Goal: Task Accomplishment & Management: Complete application form

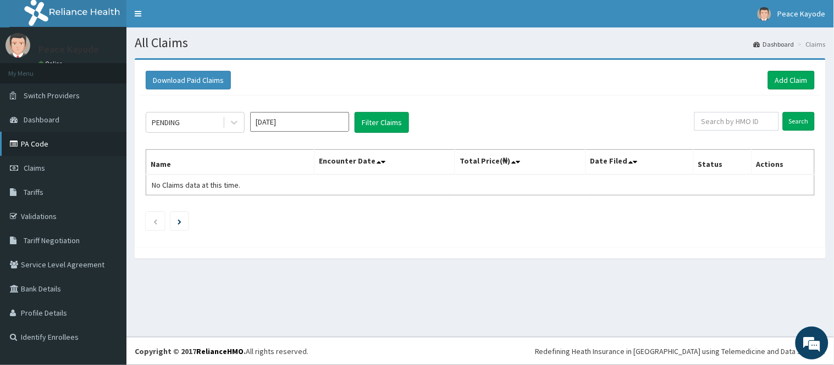
click at [51, 144] on link "PA Code" at bounding box center [63, 144] width 126 height 24
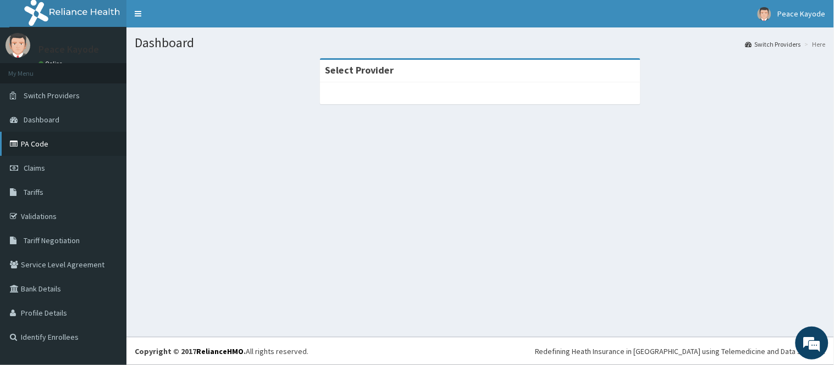
click at [51, 141] on link "PA Code" at bounding box center [63, 144] width 126 height 24
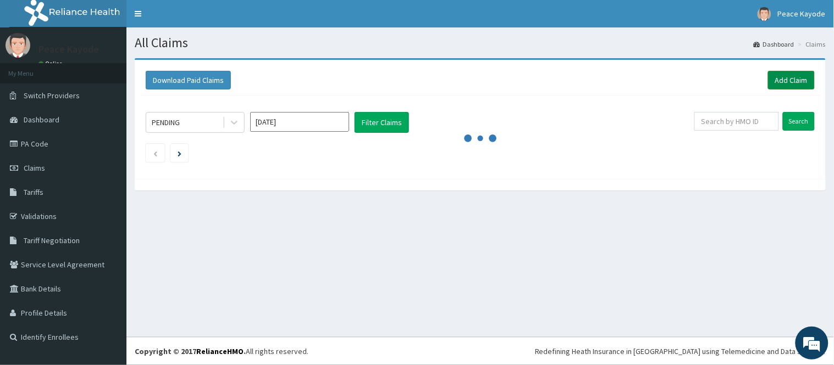
click at [785, 75] on link "Add Claim" at bounding box center [791, 80] width 47 height 19
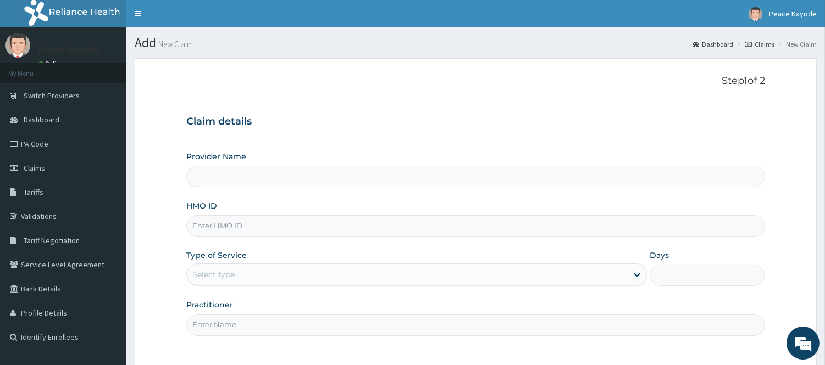
click at [231, 223] on input "HMO ID" at bounding box center [475, 225] width 579 height 21
type input "AMT/10006/A"
click at [257, 275] on div "Select type" at bounding box center [407, 275] width 440 height 18
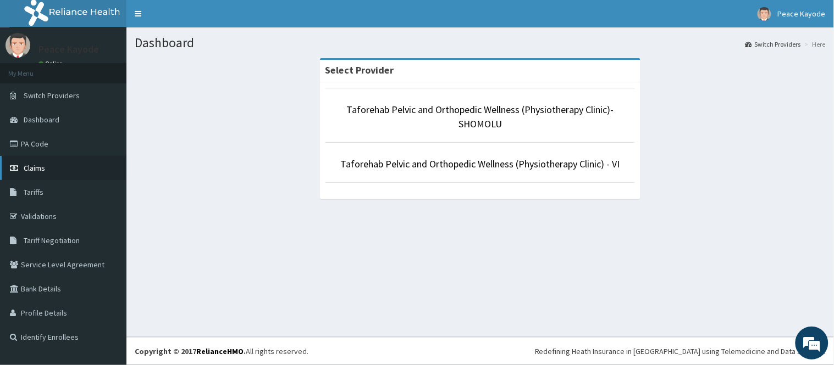
click at [59, 167] on link "Claims" at bounding box center [63, 168] width 126 height 24
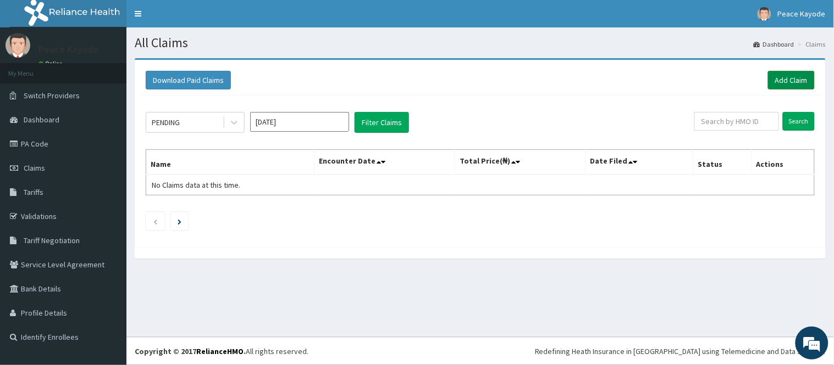
click at [786, 81] on link "Add Claim" at bounding box center [791, 80] width 47 height 19
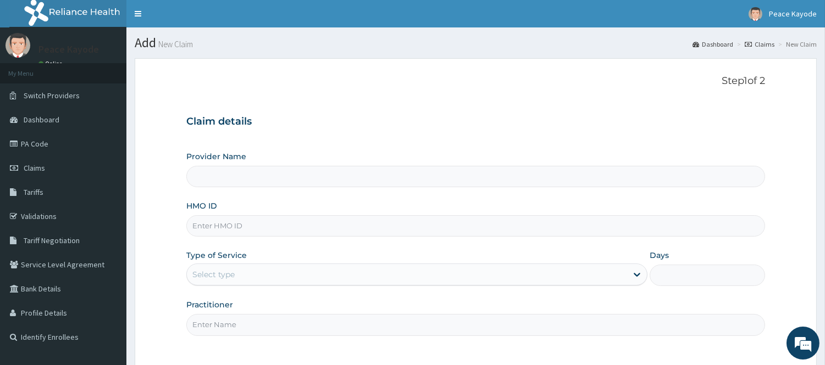
click at [421, 219] on input "HMO ID" at bounding box center [475, 225] width 579 height 21
type input "amt"
type input "Taforehab Pelvic and Orthopedic Wellness (Physiotherapy Clinic)- SHOMOLU"
type input "AMT/10006/A"
click at [286, 277] on div "Select type" at bounding box center [407, 275] width 440 height 18
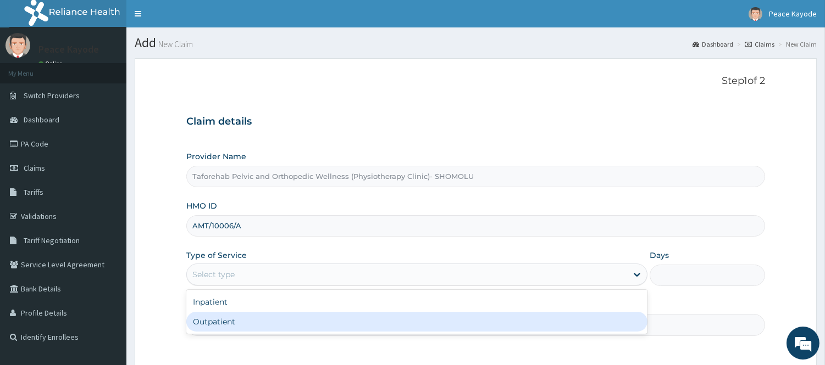
click at [261, 330] on div "Outpatient" at bounding box center [416, 322] width 461 height 20
type input "1"
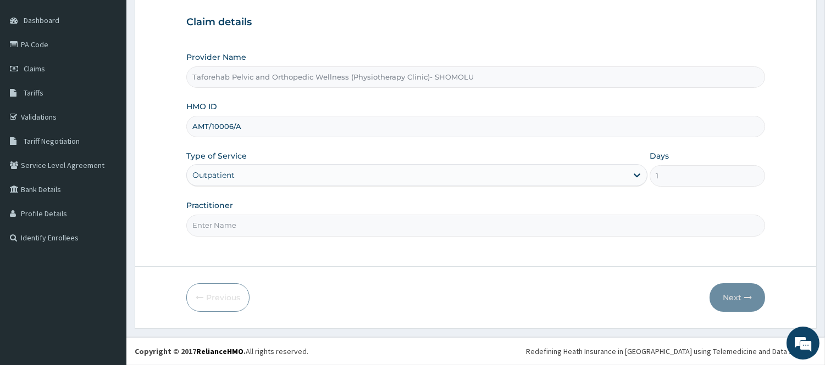
click at [268, 229] on input "Practitioner" at bounding box center [475, 225] width 579 height 21
type input "d"
type input "[PERSON_NAME]"
click at [731, 298] on button "Next" at bounding box center [736, 298] width 55 height 29
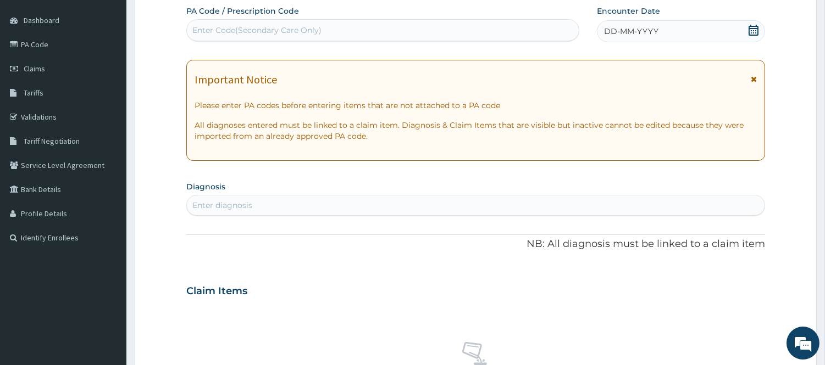
click at [323, 29] on div "Enter Code(Secondary Care Only)" at bounding box center [383, 30] width 392 height 18
paste input "PA/618C6D"
type input "PA/618C6D"
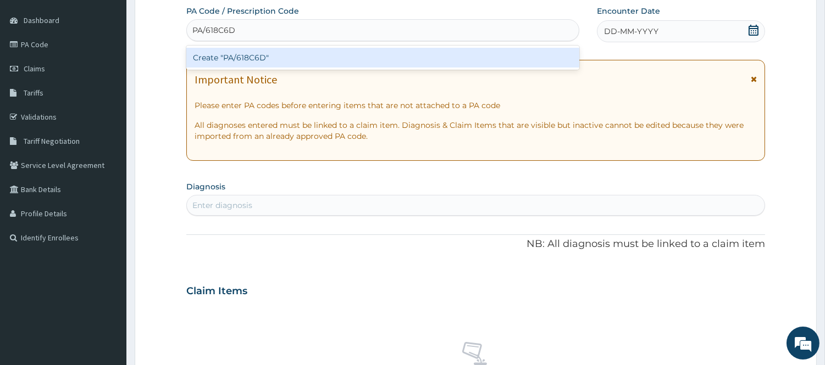
click at [311, 63] on div "Create "PA/618C6D"" at bounding box center [382, 58] width 393 height 20
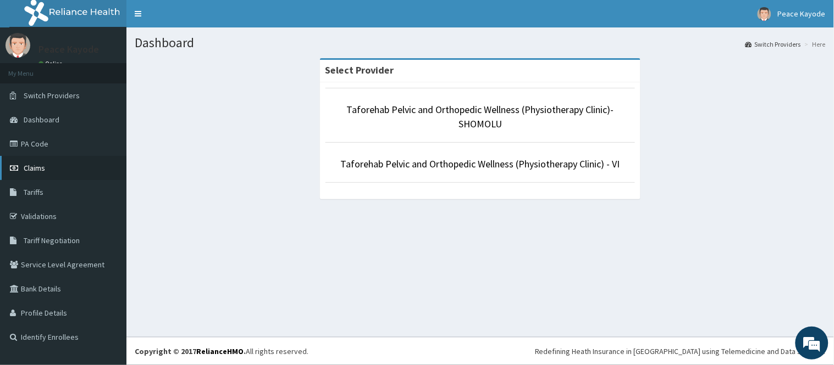
click at [44, 166] on span "Claims" at bounding box center [34, 168] width 21 height 10
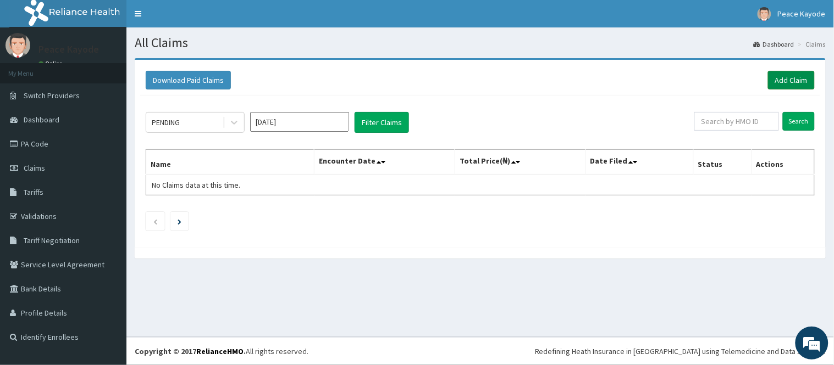
click at [782, 75] on link "Add Claim" at bounding box center [791, 80] width 47 height 19
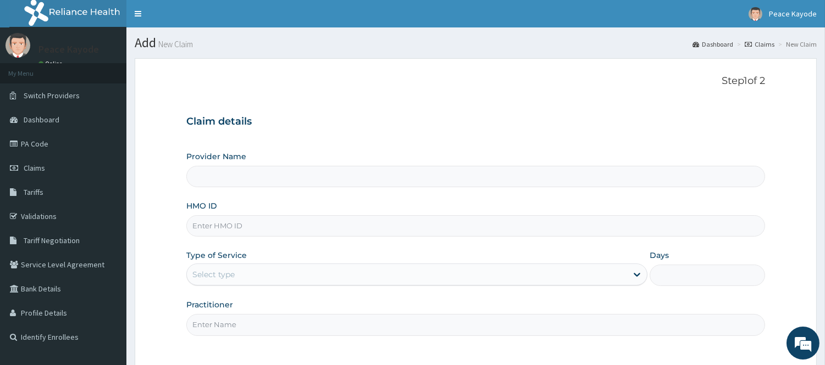
click at [369, 224] on input "HMO ID" at bounding box center [475, 225] width 579 height 21
type input "[PERSON_NAME]"
type input "Taforehab Pelvic and Orthopedic Wellness (Physiotherapy Clinic)- SHOMOLU"
type input "AMT/10006/A"
click at [268, 274] on div "Select type" at bounding box center [407, 275] width 440 height 18
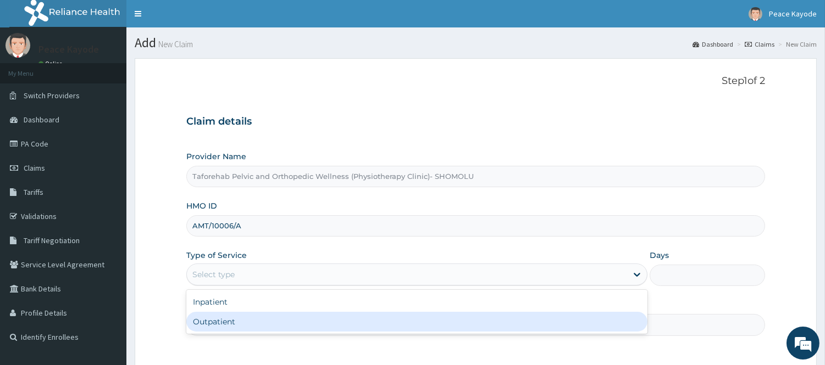
click at [243, 326] on div "Outpatient" at bounding box center [416, 322] width 461 height 20
type input "1"
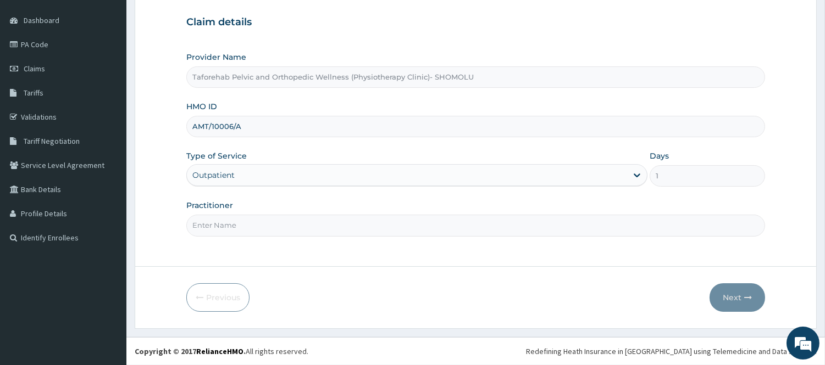
click at [239, 222] on input "Practitioner" at bounding box center [475, 225] width 579 height 21
type input "[PERSON_NAME]"
click at [726, 298] on button "Next" at bounding box center [736, 298] width 55 height 29
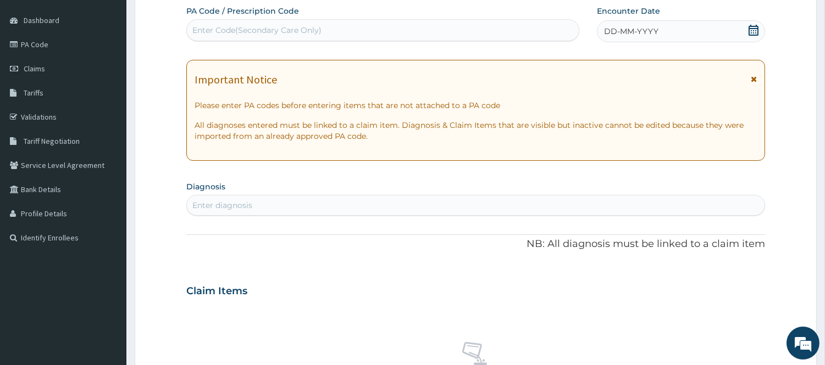
click at [432, 31] on div "Enter Code(Secondary Care Only)" at bounding box center [383, 30] width 392 height 18
paste input "PA/618C6D"
type input "PA/618C6D"
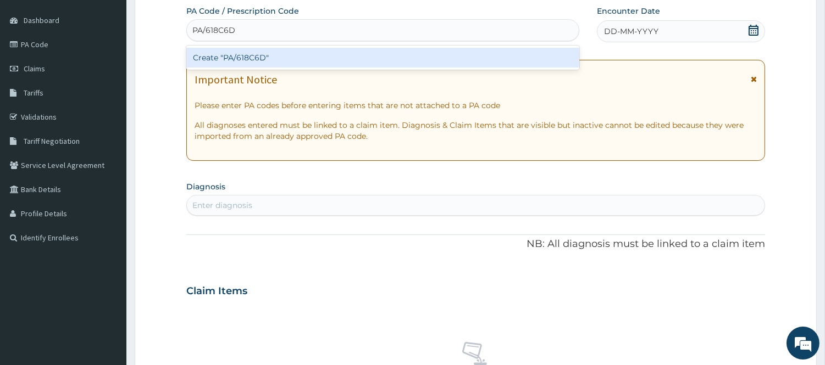
click at [353, 55] on div "Create "PA/618C6D"" at bounding box center [382, 58] width 393 height 20
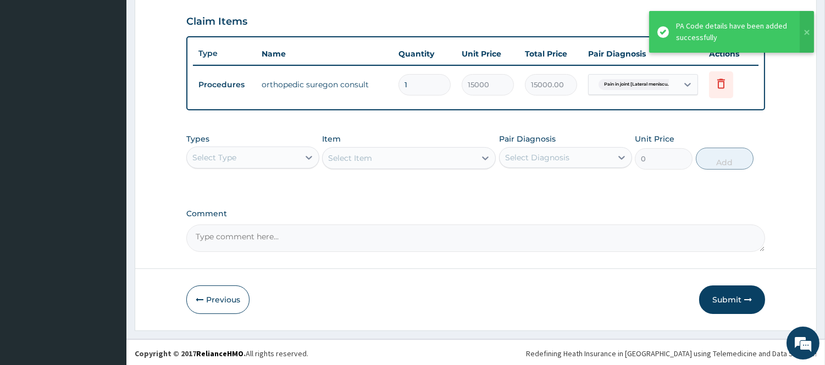
scroll to position [374, 0]
click at [723, 299] on button "Submit" at bounding box center [732, 299] width 66 height 29
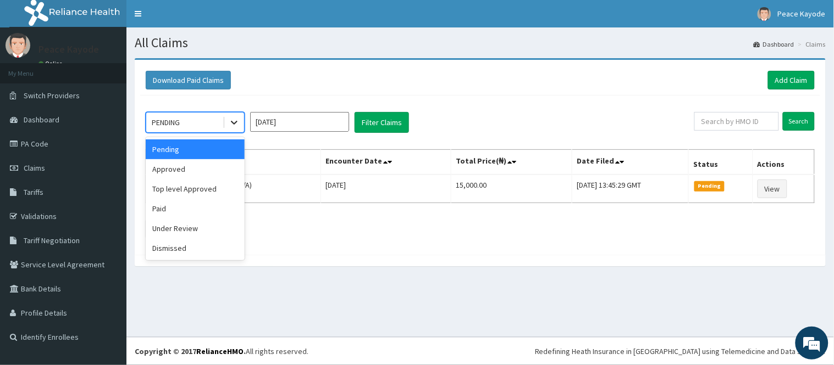
click at [240, 121] on div at bounding box center [234, 123] width 20 height 20
click at [173, 227] on div "Under Review" at bounding box center [195, 229] width 99 height 20
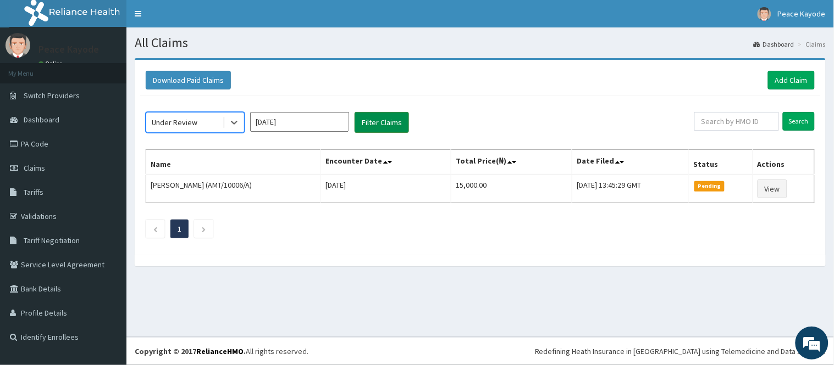
click at [386, 119] on button "Filter Claims" at bounding box center [381, 122] width 54 height 21
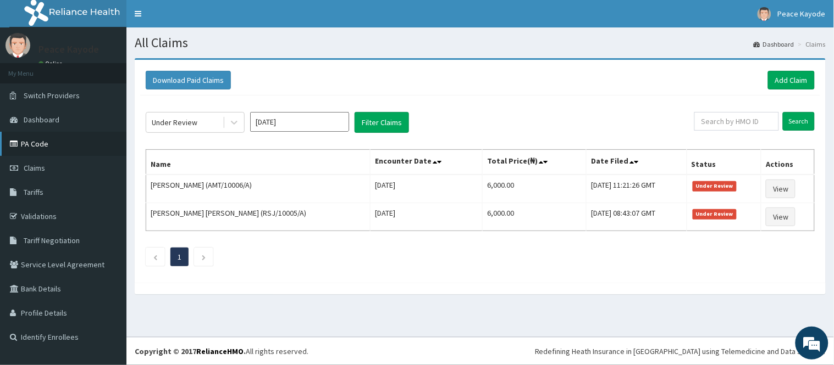
click at [48, 141] on link "PA Code" at bounding box center [63, 144] width 126 height 24
